Goal: Information Seeking & Learning: Learn about a topic

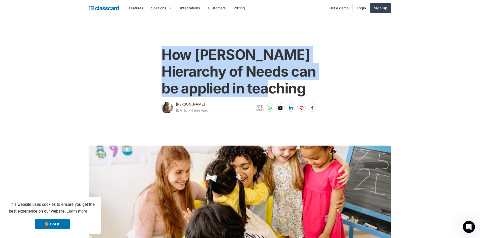
drag, startPoint x: 160, startPoint y: 52, endPoint x: 318, endPoint y: 99, distance: 164.7
click at [318, 99] on div "How [PERSON_NAME] Hierarchy of Needs can be applied in teaching [PERSON_NAME] […" at bounding box center [240, 77] width 160 height 73
copy h1 "How [PERSON_NAME] Hierarchy of Needs can be applied in teaching"
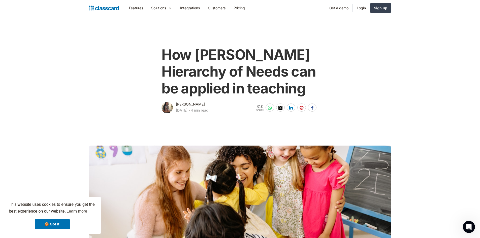
click at [175, 103] on div "[PERSON_NAME] [DATE] ‧ 4 min read" at bounding box center [184, 107] width 47 height 13
click at [177, 104] on div "[PERSON_NAME]" at bounding box center [190, 104] width 29 height 6
drag, startPoint x: 176, startPoint y: 105, endPoint x: 202, endPoint y: 102, distance: 25.6
click at [202, 102] on div "[PERSON_NAME] [DATE] ‧ 4 min read" at bounding box center [192, 107] width 32 height 13
copy div "[PERSON_NAME]"
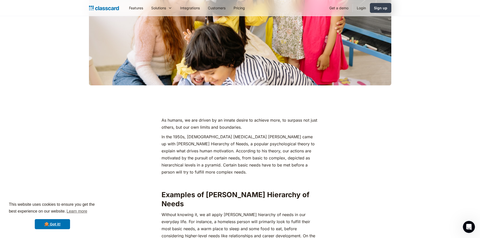
scroll to position [201, 0]
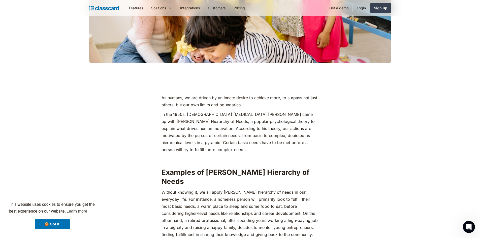
click at [206, 51] on div at bounding box center [240, 3] width 302 height 119
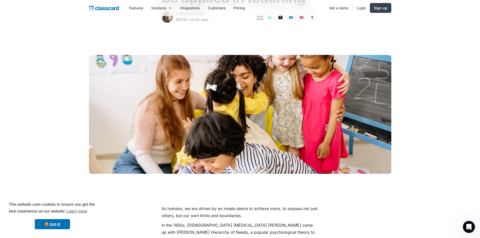
scroll to position [76, 0]
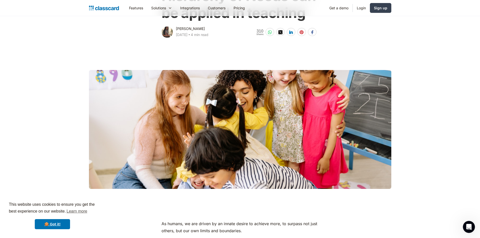
click at [240, 113] on div at bounding box center [240, 129] width 302 height 119
drag, startPoint x: 84, startPoint y: 66, endPoint x: 291, endPoint y: 129, distance: 216.4
click at [291, 129] on main at bounding box center [240, 117] width 480 height 156
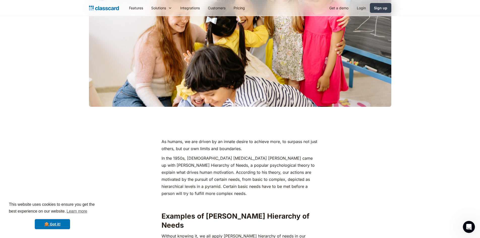
scroll to position [176, 0]
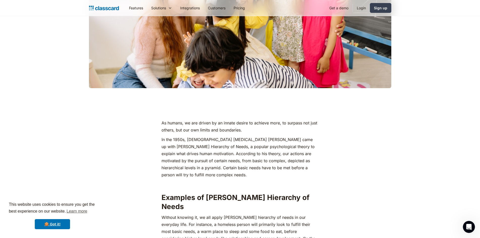
click at [162, 125] on p "As humans, we are driven by an innate desire to achieve more, to surpass not ju…" at bounding box center [239, 126] width 157 height 14
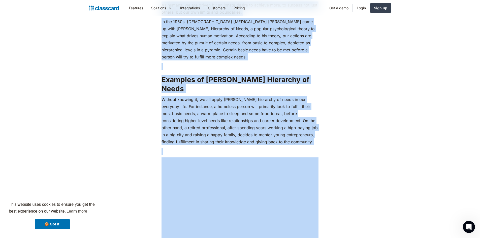
scroll to position [306, 0]
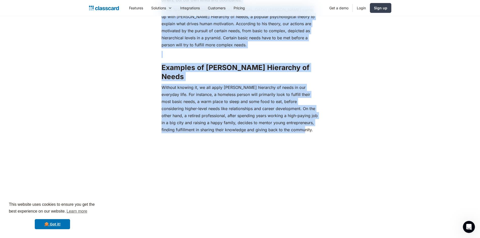
drag, startPoint x: 162, startPoint y: 122, endPoint x: 299, endPoint y: 120, distance: 137.0
copy div "Lo ipsumd, si ame consec ad el seddoe tempor in utlabor etdo, ma aliquae adm ve…"
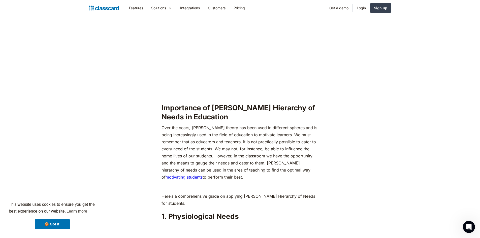
scroll to position [508, 0]
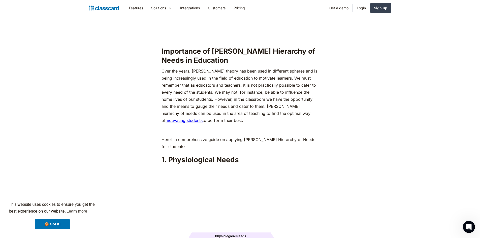
click at [202, 118] on link "motivating students" at bounding box center [183, 120] width 37 height 5
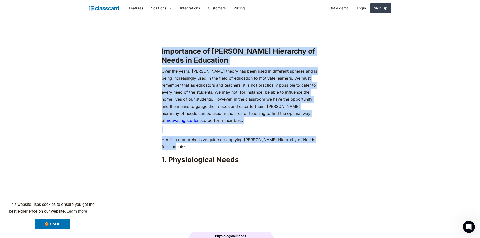
drag, startPoint x: 162, startPoint y: 40, endPoint x: 334, endPoint y: 138, distance: 198.2
copy div "Importance of [PERSON_NAME] Hierarchy of Needs in Education Over the years, [PE…"
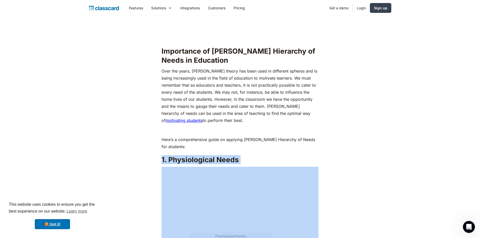
drag, startPoint x: 163, startPoint y: 150, endPoint x: 274, endPoint y: 167, distance: 112.6
copy h2 "1. Physiological Needs"
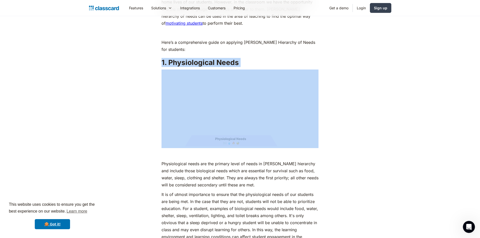
scroll to position [608, 0]
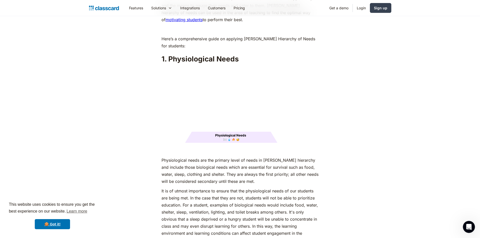
click at [170, 54] on h2 "1. Physiological Needs" at bounding box center [239, 58] width 157 height 9
drag, startPoint x: 160, startPoint y: 46, endPoint x: 253, endPoint y: 50, distance: 93.0
copy h2 "1. Physiological Needs"
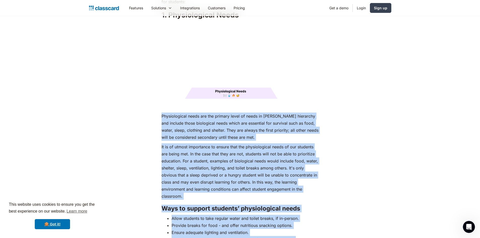
scroll to position [664, 0]
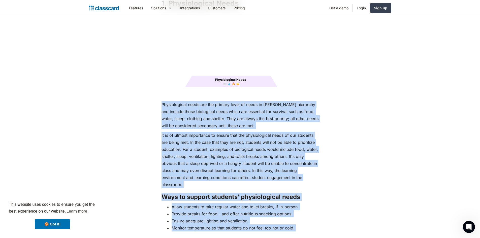
drag, startPoint x: 162, startPoint y: 149, endPoint x: 301, endPoint y: 223, distance: 157.1
copy div "Loremipsumdol sitam con adi elitsed doeiu te incid ut Labore'e doloremag ali en…"
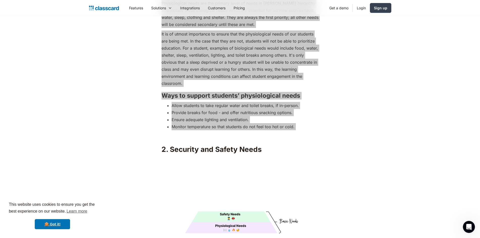
scroll to position [790, 0]
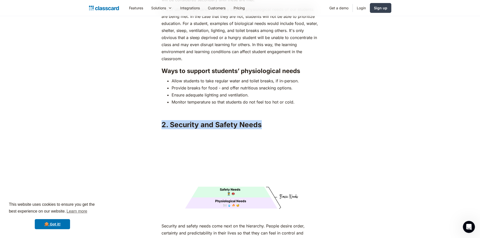
drag, startPoint x: 157, startPoint y: 114, endPoint x: 287, endPoint y: 116, distance: 130.4
copy h2 "2. Security and Safety Needs"
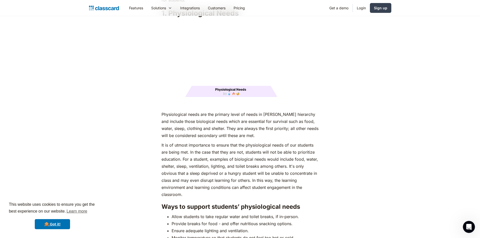
scroll to position [588, 0]
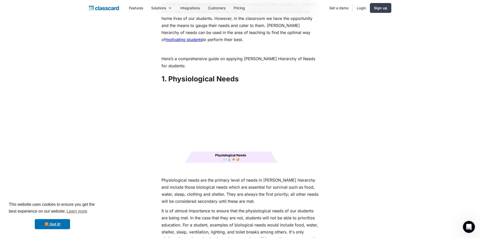
click at [199, 148] on img at bounding box center [239, 125] width 157 height 79
click at [198, 145] on img at bounding box center [239, 125] width 157 height 79
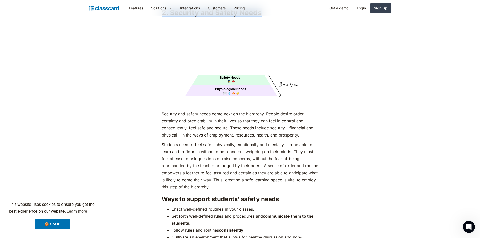
scroll to position [941, 0]
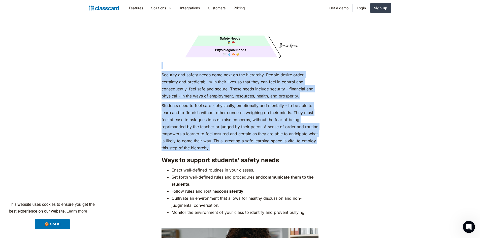
drag, startPoint x: 158, startPoint y: 59, endPoint x: 309, endPoint y: 137, distance: 170.8
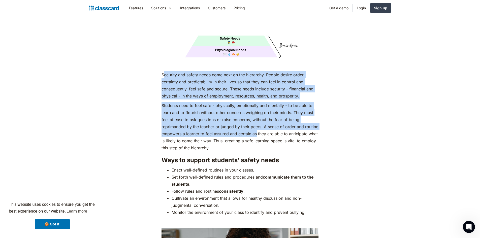
drag, startPoint x: 163, startPoint y: 64, endPoint x: 257, endPoint y: 128, distance: 113.3
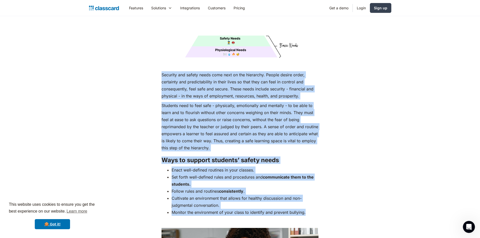
drag, startPoint x: 162, startPoint y: 66, endPoint x: 311, endPoint y: 202, distance: 202.6
copy div "Loremips dol sitame conse adip elit se doe temporinc. Utlabo etdolo magna, aliq…"
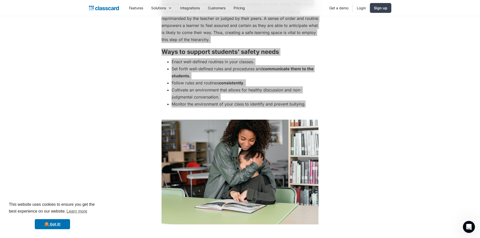
scroll to position [1092, 0]
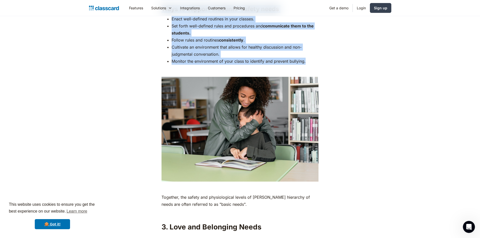
click at [236, 138] on img at bounding box center [239, 129] width 157 height 105
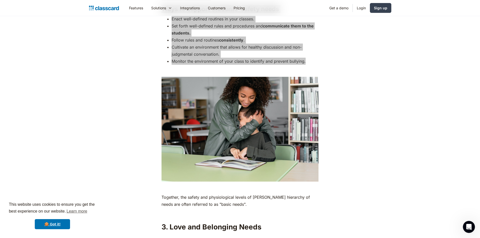
scroll to position [1218, 0]
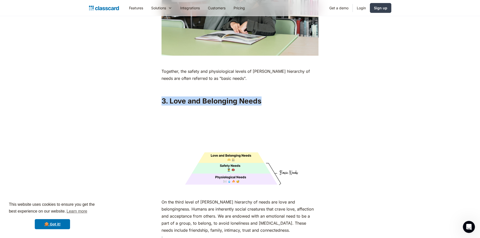
drag, startPoint x: 158, startPoint y: 89, endPoint x: 269, endPoint y: 93, distance: 111.3
click at [269, 93] on div "As humans, we are driven by an innate desire to achieve more, to surpass not ju…" at bounding box center [239, 202] width 205 height 2248
copy h2 "3. Love and Belonging Needs"
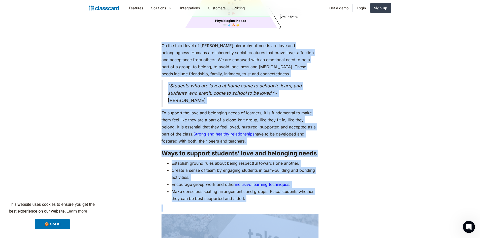
scroll to position [1381, 0]
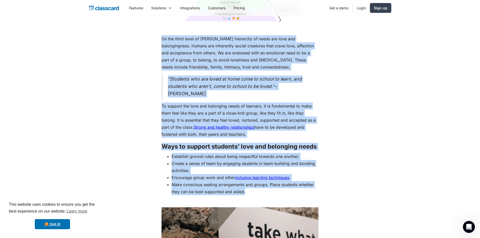
drag, startPoint x: 162, startPoint y: 92, endPoint x: 262, endPoint y: 180, distance: 133.2
click at [262, 180] on div "As humans, we are driven by an innate desire to achieve more, to surpass not ju…" at bounding box center [239, 36] width 157 height 2242
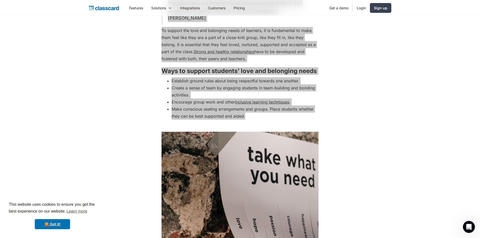
scroll to position [1532, 0]
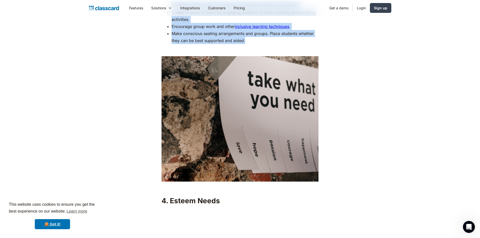
click at [245, 88] on img at bounding box center [239, 119] width 157 height 126
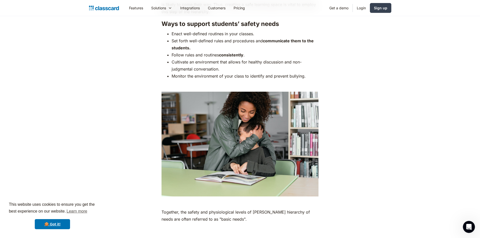
scroll to position [1079, 0]
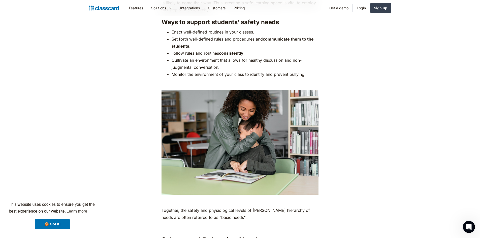
click at [255, 139] on img at bounding box center [239, 142] width 157 height 105
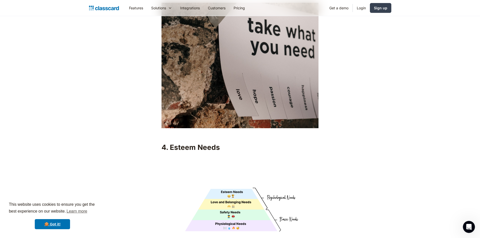
scroll to position [1608, 0]
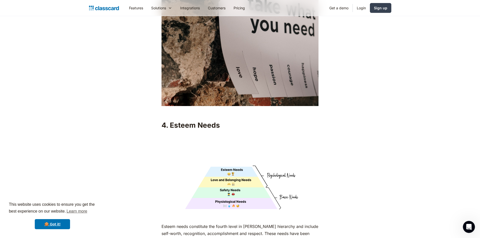
click at [165, 121] on h2 "4. Esteem Needs" at bounding box center [239, 125] width 157 height 9
drag, startPoint x: 163, startPoint y: 115, endPoint x: 234, endPoint y: 117, distance: 71.3
click at [234, 121] on h2 "4. Esteem Needs" at bounding box center [239, 125] width 157 height 9
click at [239, 166] on img at bounding box center [239, 171] width 157 height 79
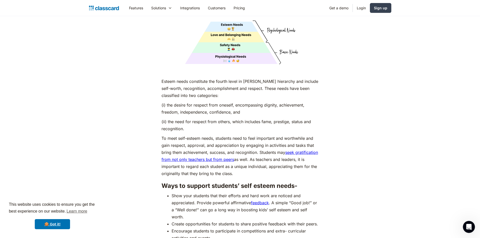
scroll to position [1759, 0]
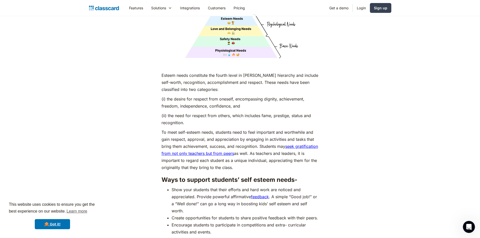
click at [164, 72] on p "Esteem needs constitute the fourth level in [PERSON_NAME] hierarchy and include…" at bounding box center [239, 82] width 157 height 21
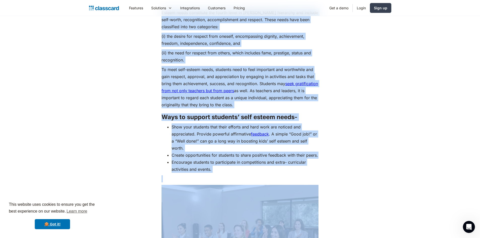
scroll to position [1833, 0]
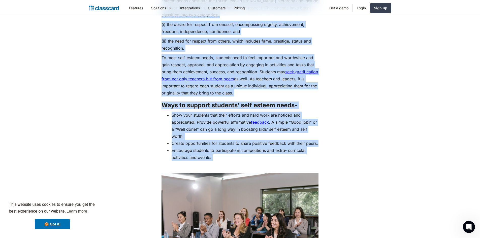
drag, startPoint x: 162, startPoint y: 65, endPoint x: 314, endPoint y: 162, distance: 181.0
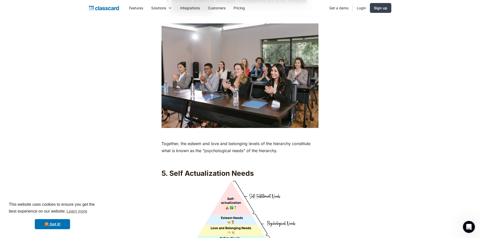
scroll to position [2034, 0]
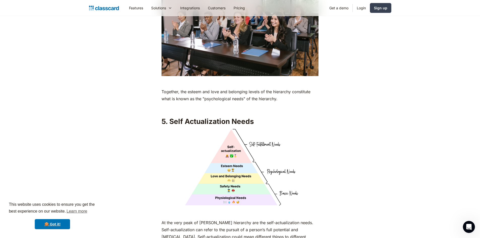
click at [163, 88] on p "Together, the esteem and love and belonging levels of the hierarchy constitute …" at bounding box center [239, 95] width 157 height 14
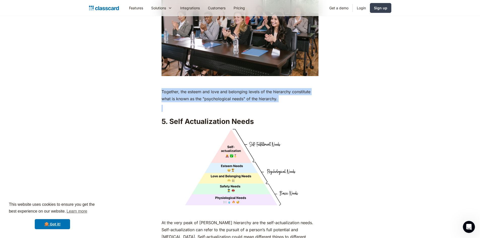
drag, startPoint x: 162, startPoint y: 88, endPoint x: 286, endPoint y: 101, distance: 125.0
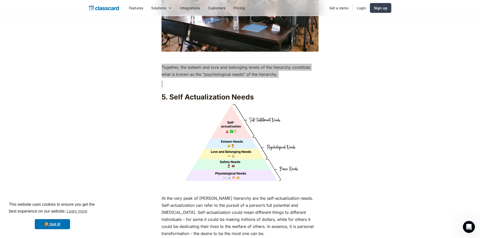
scroll to position [2085, 0]
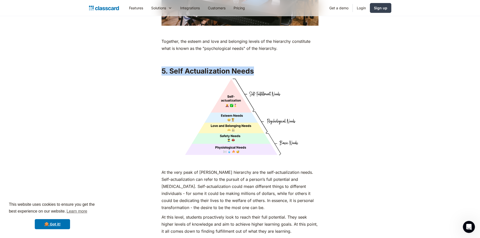
drag, startPoint x: 163, startPoint y: 69, endPoint x: 265, endPoint y: 68, distance: 102.2
click at [265, 68] on h2 "5. Self Actualization Needs" at bounding box center [239, 70] width 157 height 9
click at [181, 159] on p "‍" at bounding box center [239, 162] width 157 height 7
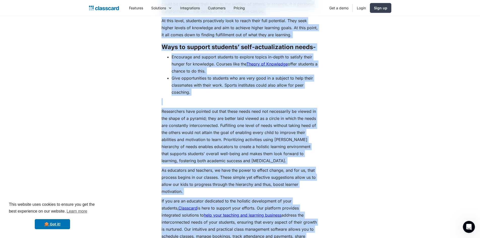
scroll to position [2342, 0]
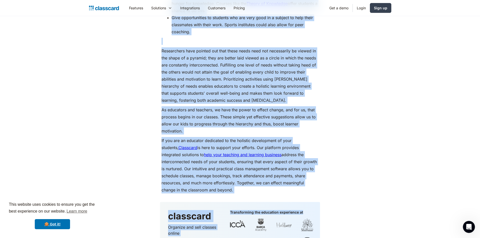
drag, startPoint x: 162, startPoint y: 93, endPoint x: 323, endPoint y: 186, distance: 185.1
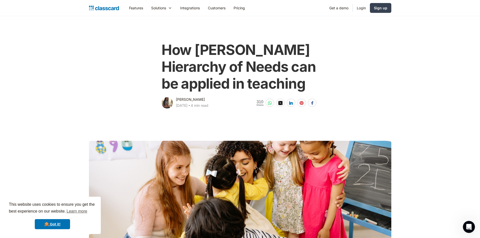
scroll to position [0, 0]
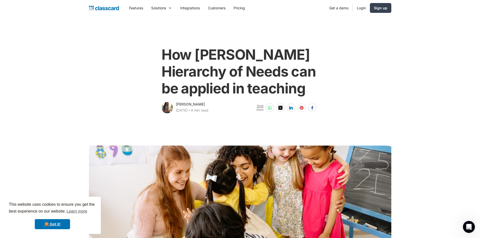
click at [194, 46] on h1 "How [PERSON_NAME] Hierarchy of Needs can be applied in teaching" at bounding box center [239, 71] width 157 height 51
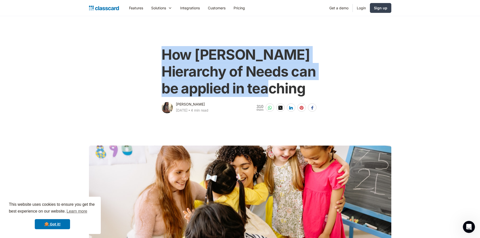
drag, startPoint x: 161, startPoint y: 51, endPoint x: 315, endPoint y: 95, distance: 160.0
click at [315, 95] on div "How [PERSON_NAME] Hierarchy of Needs can be applied in teaching [PERSON_NAME] […" at bounding box center [240, 77] width 160 height 73
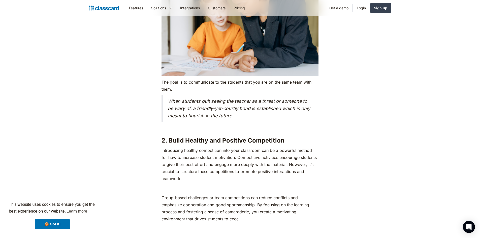
scroll to position [526, 0]
